Goal: Information Seeking & Learning: Learn about a topic

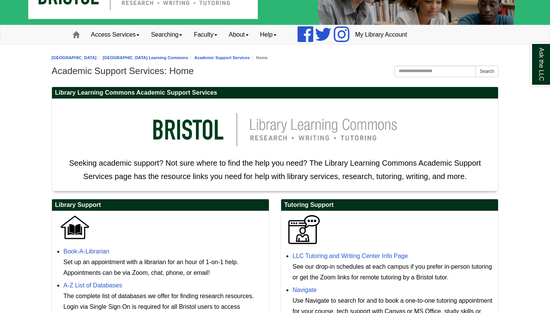
scroll to position [-1, 0]
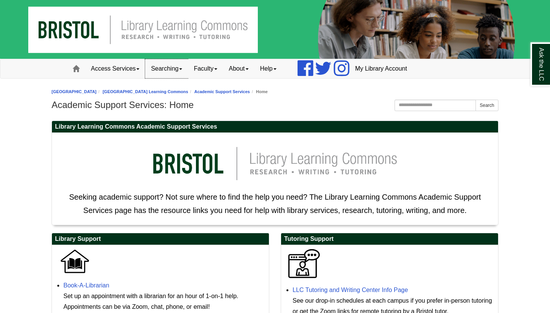
click at [188, 68] on link "Searching" at bounding box center [166, 68] width 43 height 19
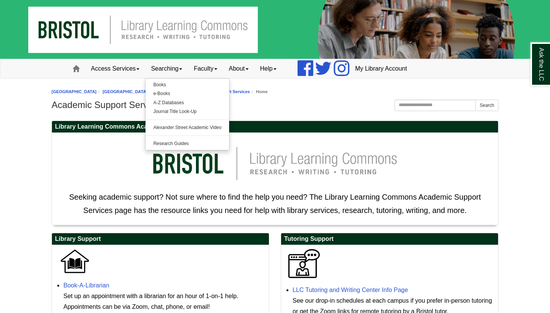
click at [127, 161] on p "Seeking academic support? Not sure where to find the help you need? The Library…" at bounding box center [275, 177] width 439 height 81
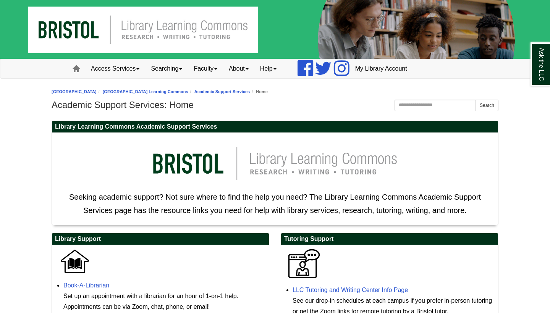
scroll to position [0, 0]
click at [223, 71] on link "Faculty" at bounding box center [205, 68] width 35 height 19
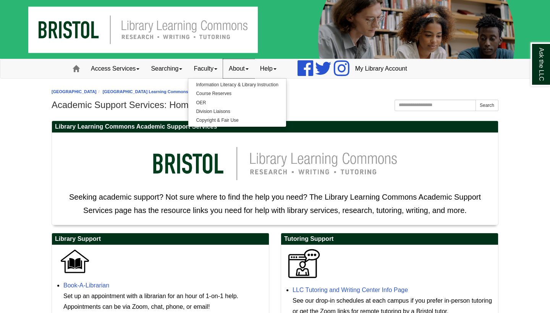
click at [255, 68] on link "About" at bounding box center [238, 68] width 31 height 19
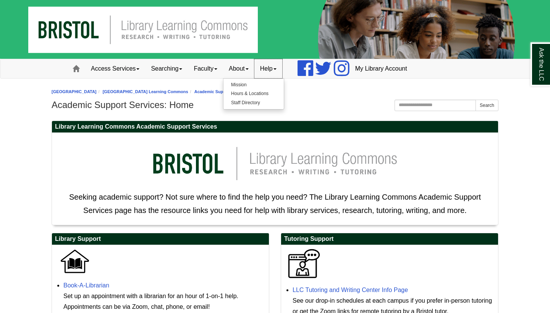
click at [280, 68] on link "Help" at bounding box center [269, 68] width 28 height 19
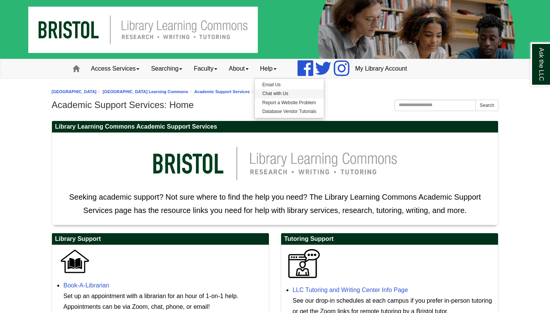
click at [289, 92] on link "Chat with Us" at bounding box center [289, 93] width 69 height 9
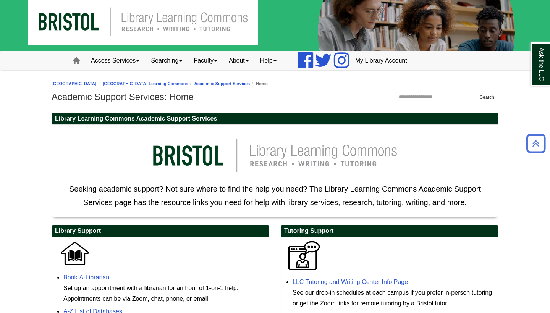
scroll to position [0, 0]
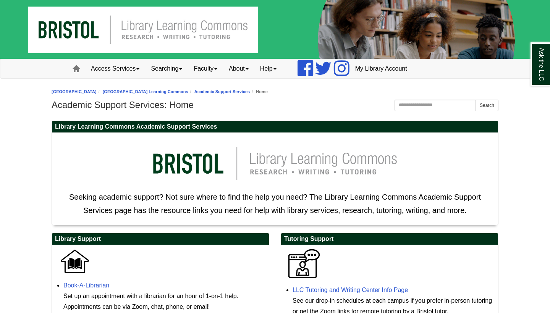
drag, startPoint x: 115, startPoint y: 166, endPoint x: 115, endPoint y: 143, distance: 23.3
click at [115, 160] on p "Seeking academic support? Not sure where to find the help you need? The Library…" at bounding box center [275, 177] width 439 height 81
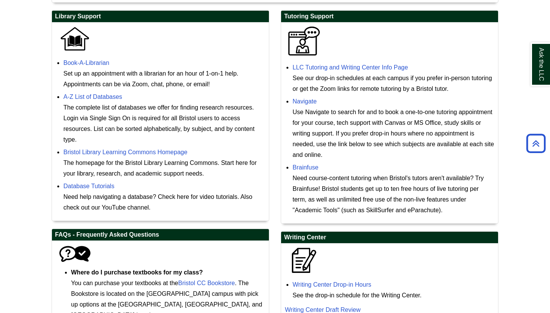
scroll to position [220, 0]
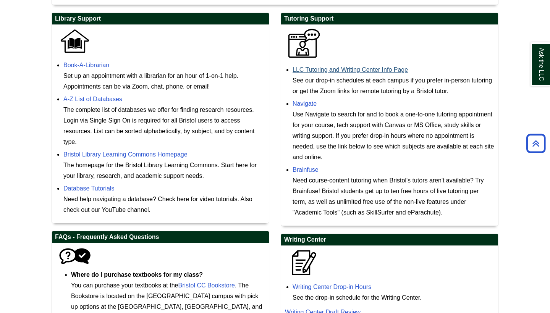
click at [388, 69] on link "LLC Tutoring and Writing Center Info Page" at bounding box center [350, 69] width 115 height 6
click at [372, 67] on link "LLC Tutoring and Writing Center Info Page" at bounding box center [350, 69] width 115 height 6
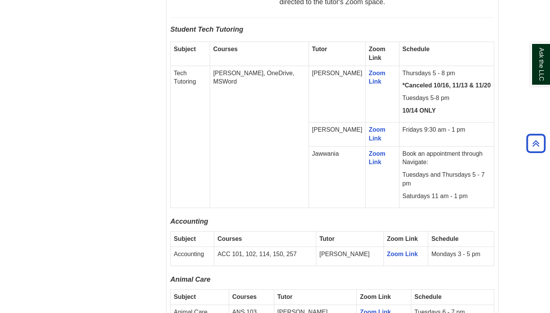
scroll to position [514, 0]
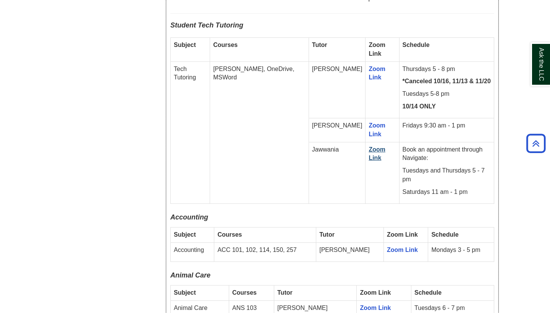
click at [369, 153] on link "Zoom Link" at bounding box center [377, 153] width 17 height 15
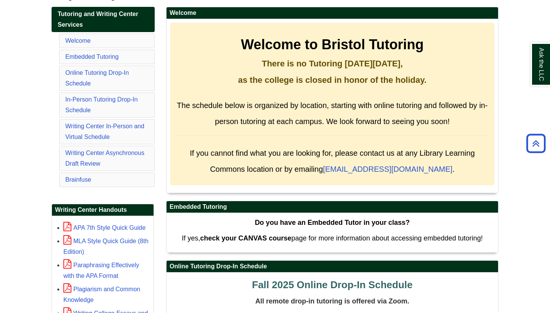
scroll to position [129, 0]
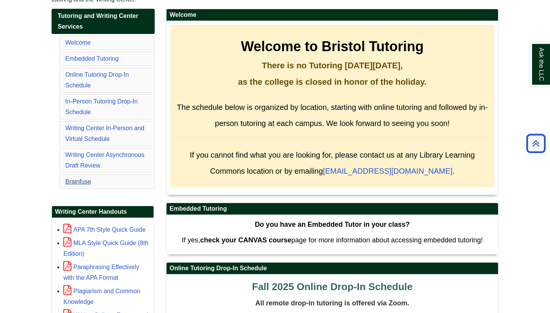
click at [89, 184] on link "Brainfuse" at bounding box center [78, 181] width 26 height 6
